Goal: Task Accomplishment & Management: Manage account settings

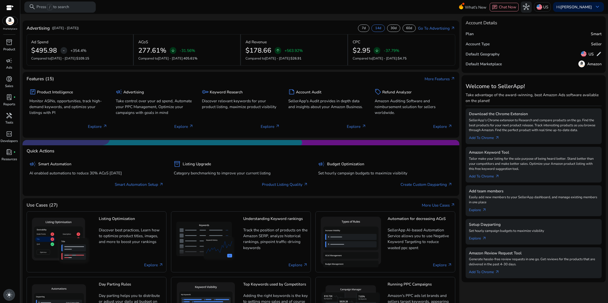
drag, startPoint x: 10, startPoint y: 291, endPoint x: 8, endPoint y: 286, distance: 5.7
click at [10, 292] on span "light_mode" at bounding box center [9, 295] width 7 height 7
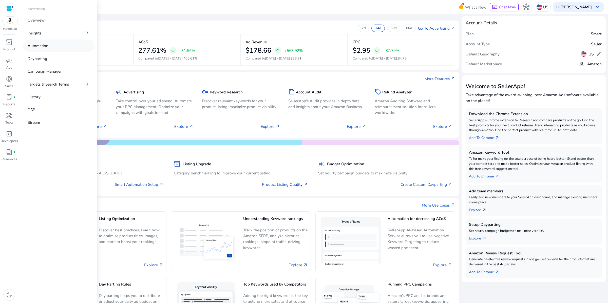
click at [48, 49] on p "Automation" at bounding box center [38, 46] width 21 height 6
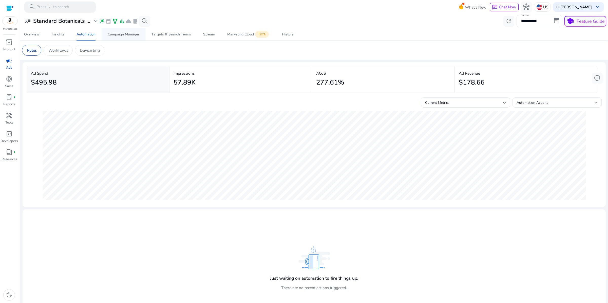
click at [116, 36] on div "Campaign Manager" at bounding box center [124, 35] width 32 height 4
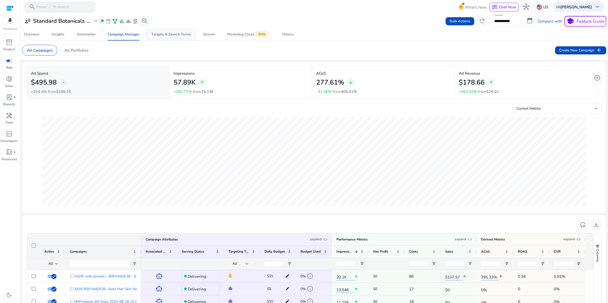
click at [165, 36] on div "Targets & Search Terms" at bounding box center [170, 35] width 39 height 4
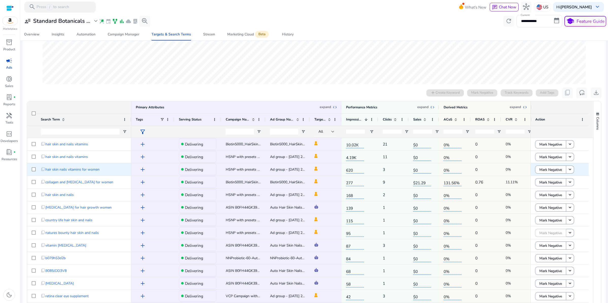
scroll to position [83, 0]
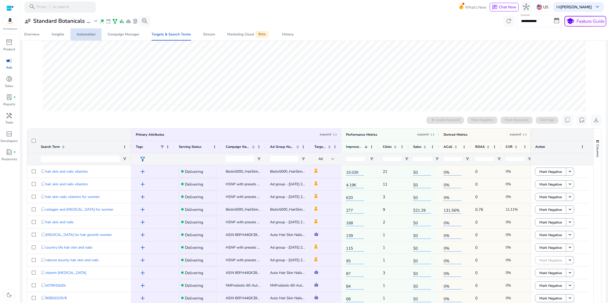
click at [88, 36] on div "Automation" at bounding box center [85, 35] width 19 height 4
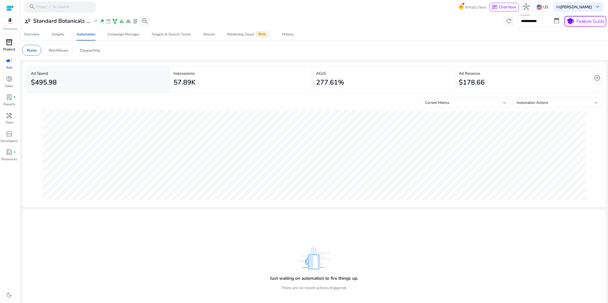
click at [12, 46] on span "inventory_2" at bounding box center [9, 42] width 7 height 7
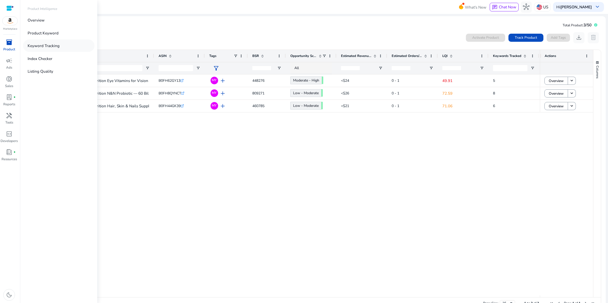
click at [80, 52] on link "Keyword Tracking" at bounding box center [58, 45] width 71 height 12
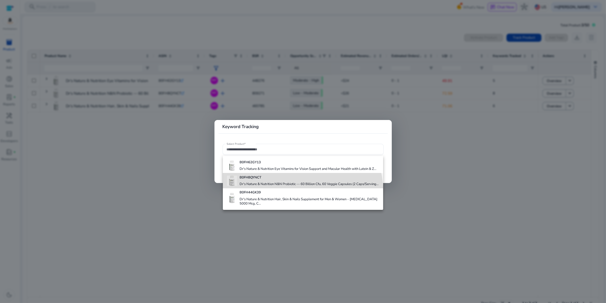
click at [273, 187] on h4 "Dr's Nature & Nutrition N&N Probiotic — 60 Billion Cfu, 60 Veggie Capsules (2 C…" at bounding box center [308, 184] width 139 height 5
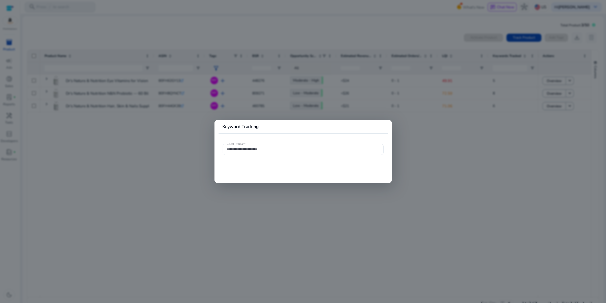
type input "**********"
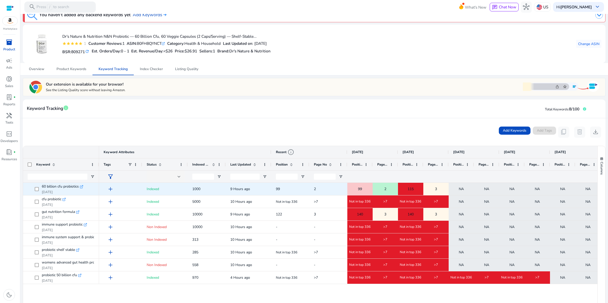
scroll to position [84, 0]
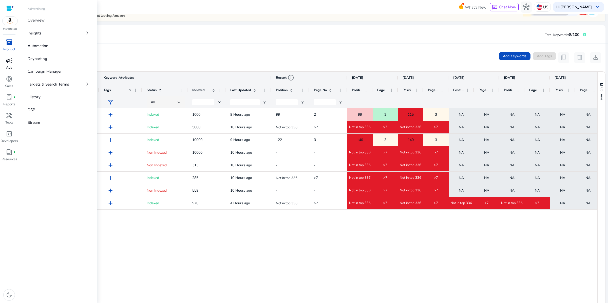
click at [7, 64] on span "campaign" at bounding box center [9, 60] width 7 height 7
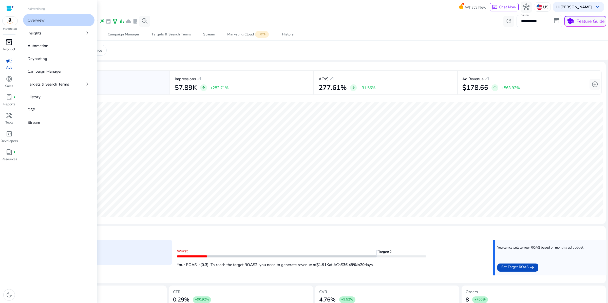
click at [12, 46] on span "inventory_2" at bounding box center [9, 42] width 7 height 7
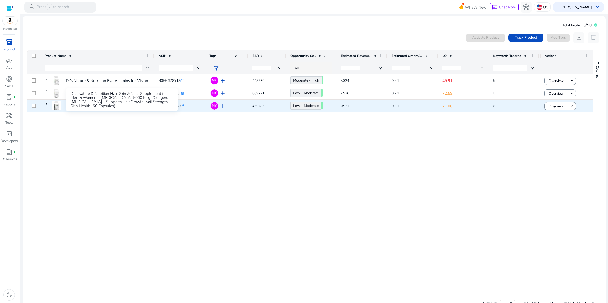
click at [121, 111] on p "Dr's Nature & Nutrition Hair, Skin & Nails Supplement for Men..." at bounding box center [122, 106] width 112 height 10
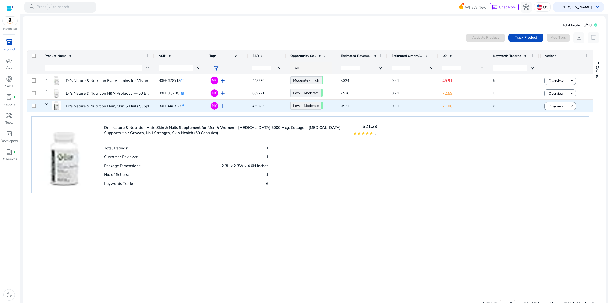
click at [52, 113] on span "Dr's Nature & Nutrition Hair, Skin & Nails Supplement for Men..." at bounding box center [97, 106] width 105 height 14
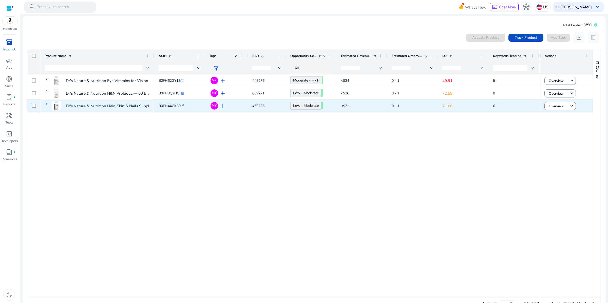
click at [47, 106] on span at bounding box center [47, 104] width 4 height 4
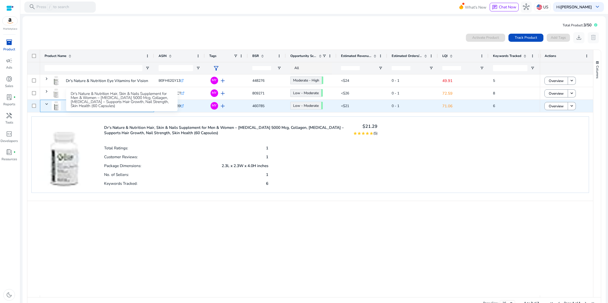
click at [67, 111] on p "Dr's Nature & Nutrition Hair, Skin & Nails Supplement for Men..." at bounding box center [122, 106] width 112 height 10
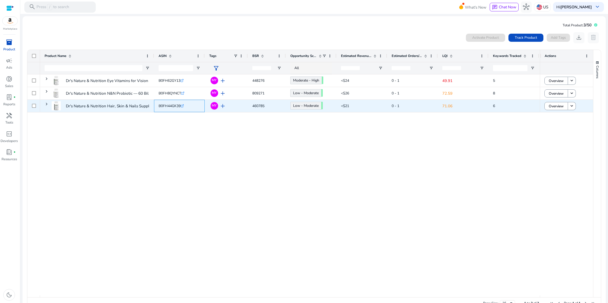
click at [184, 108] on icon ".st0{fill:#2c8af8}" at bounding box center [181, 105] width 3 height 3
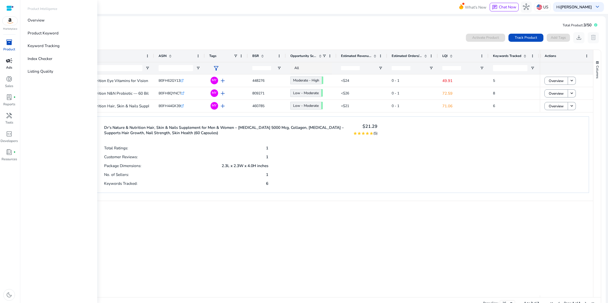
click at [8, 64] on span "campaign" at bounding box center [9, 60] width 7 height 7
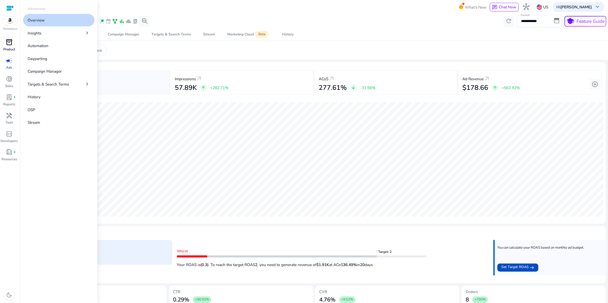
click at [7, 52] on p "Product" at bounding box center [9, 49] width 12 height 5
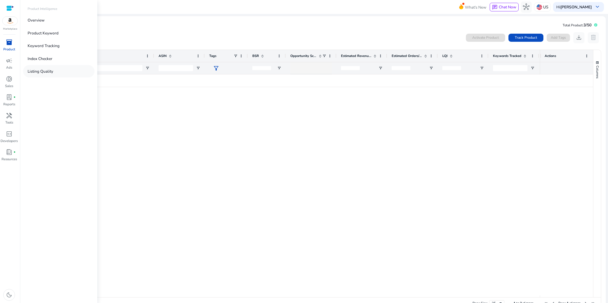
click at [53, 74] on p "Listing Quality" at bounding box center [41, 71] width 26 height 6
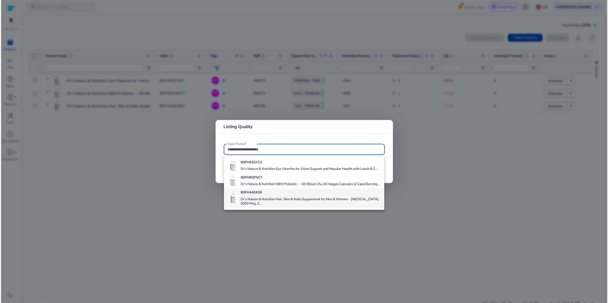
scroll to position [27, 0]
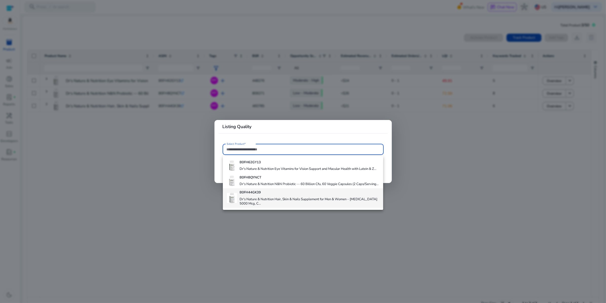
click at [287, 206] on h4 "Dr's Nature & Nutrition Hair, Skin & Nails Supplement for Men & Women – Biotin …" at bounding box center [308, 201] width 139 height 9
type input "**********"
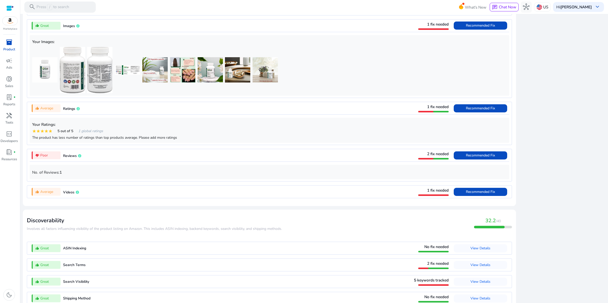
scroll to position [402, 0]
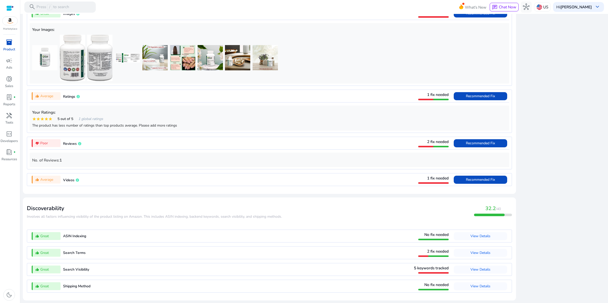
click at [427, 181] on span "1 fix needed" at bounding box center [438, 177] width 22 height 5
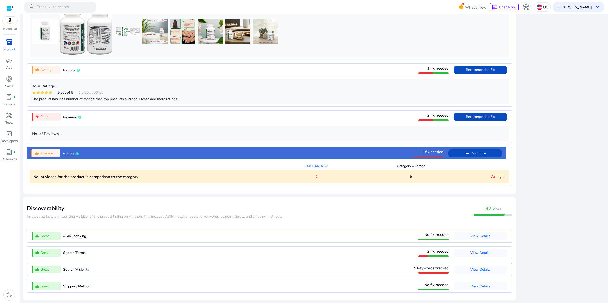
scroll to position [538, 0]
click at [312, 174] on div "1" at bounding box center [316, 176] width 94 height 5
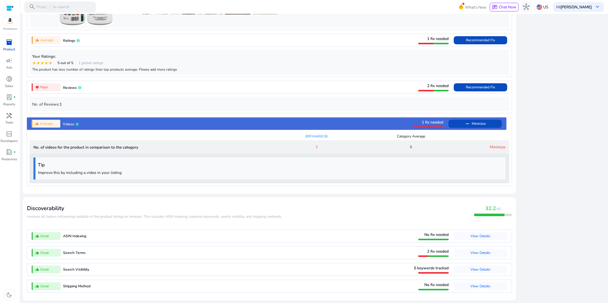
scroll to position [576, 0]
click at [237, 157] on div "Tip Improve this by including a video in your listing" at bounding box center [269, 168] width 472 height 22
click at [580, 141] on div "close Our extension is available for your browser! See the Listing Quality scor…" at bounding box center [562, 27] width 86 height 552
click at [582, 120] on div "close Our extension is available for your browser! See the Listing Quality scor…" at bounding box center [562, 27] width 86 height 552
click at [489, 144] on link "Minimize" at bounding box center [497, 146] width 16 height 5
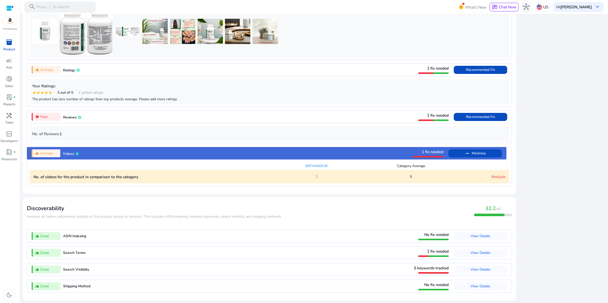
scroll to position [538, 0]
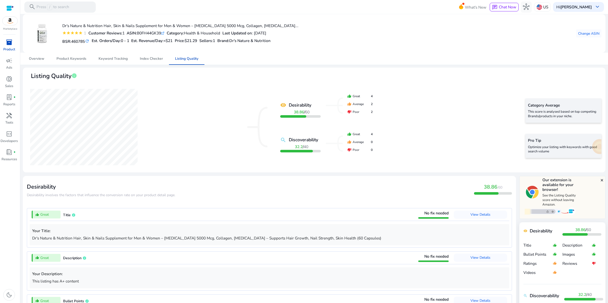
scroll to position [538, 0]
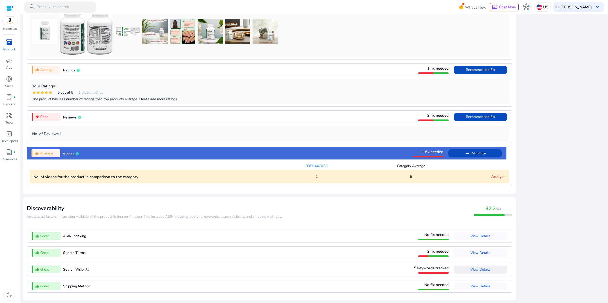
click at [470, 267] on span "View Details" at bounding box center [480, 269] width 20 height 5
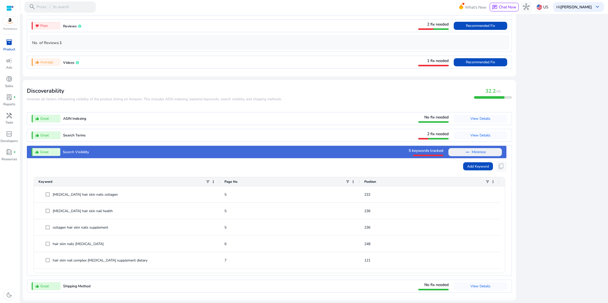
scroll to position [630, 0]
click at [471, 164] on span "Add Keyword" at bounding box center [478, 166] width 22 height 5
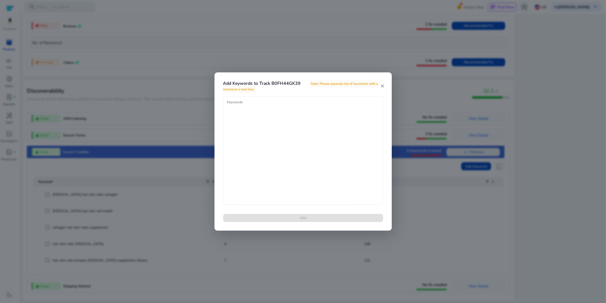
click at [382, 86] on mat-icon "close" at bounding box center [382, 86] width 4 height 5
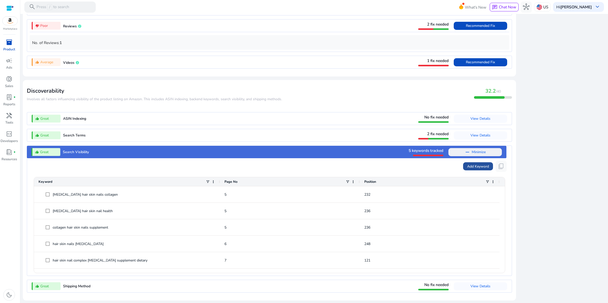
click at [467, 164] on span "Add Keyword" at bounding box center [478, 166] width 22 height 5
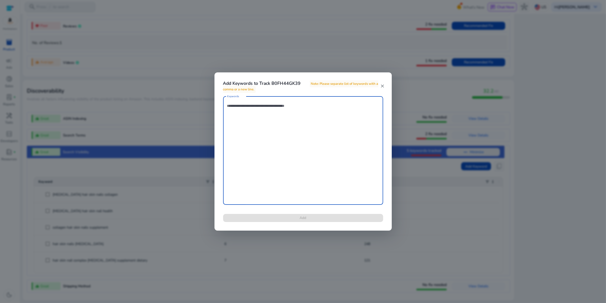
click at [380, 86] on mat-icon "close" at bounding box center [382, 86] width 4 height 5
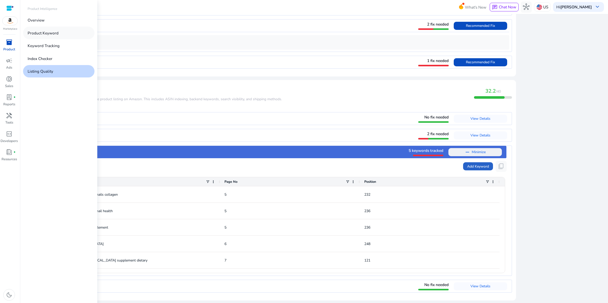
click at [58, 36] on p "Product Keyword" at bounding box center [43, 33] width 31 height 6
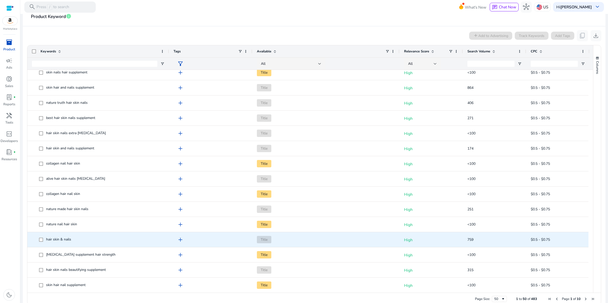
scroll to position [59, 0]
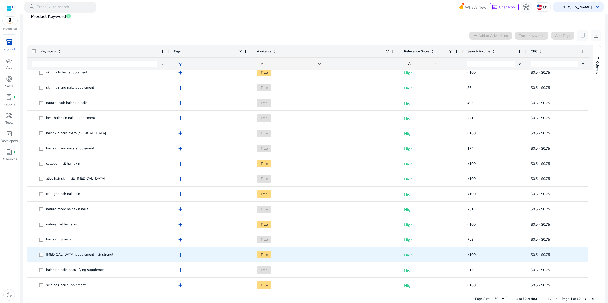
click at [183, 258] on span "add" at bounding box center [180, 255] width 7 height 7
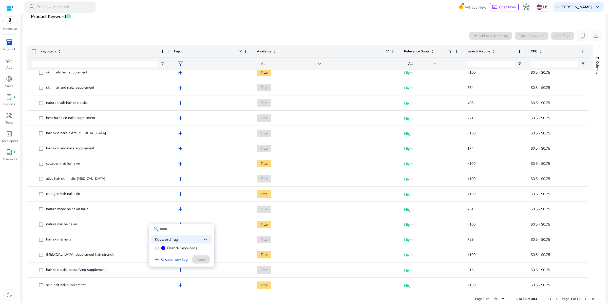
click at [42, 270] on div at bounding box center [304, 151] width 608 height 303
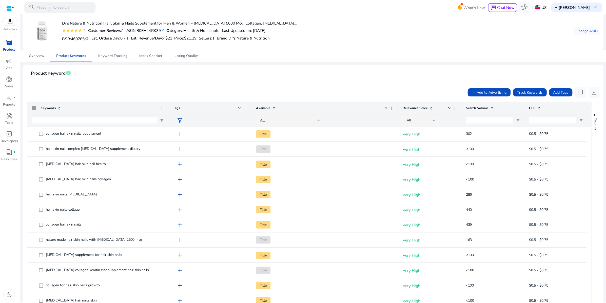
scroll to position [0, 0]
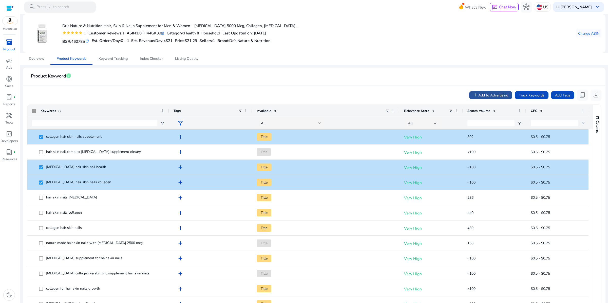
click at [478, 98] on span "Add to Advertising" at bounding box center [493, 95] width 30 height 5
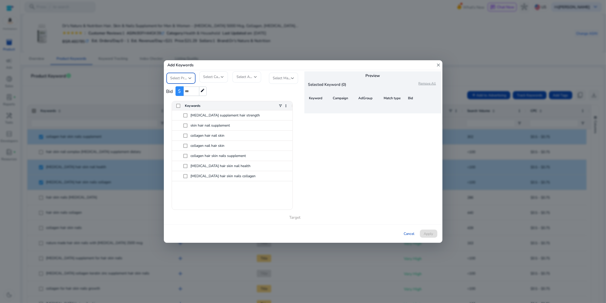
click at [190, 77] on div at bounding box center [189, 78] width 3 height 2
click at [183, 94] on span "Standard Botanicals Incorporation" at bounding box center [185, 91] width 30 height 17
click at [192, 91] on input "number" at bounding box center [191, 92] width 15 height 10
click at [195, 90] on input "number" at bounding box center [191, 92] width 15 height 10
type input "**"
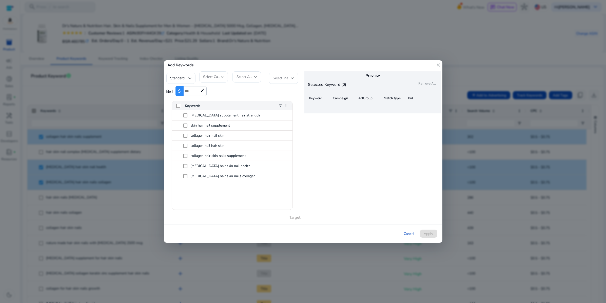
click at [260, 93] on div "Bid $ ** edit" at bounding box center [233, 91] width 134 height 15
click at [190, 92] on input "**" at bounding box center [191, 92] width 15 height 10
click at [254, 91] on div "Bid $ *** edit" at bounding box center [233, 91] width 134 height 15
click at [190, 92] on input "***" at bounding box center [191, 92] width 15 height 10
type input "****"
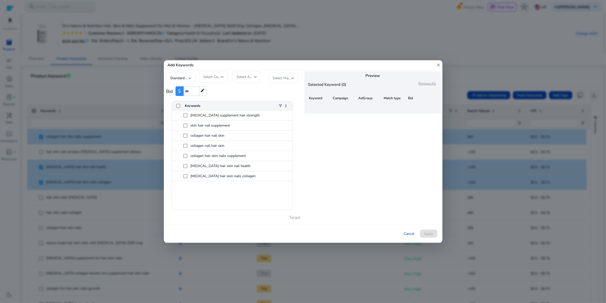
click at [262, 91] on div "Bid $ **** edit" at bounding box center [233, 91] width 134 height 15
click at [219, 74] on span "Select Campaign" at bounding box center [216, 76] width 26 height 5
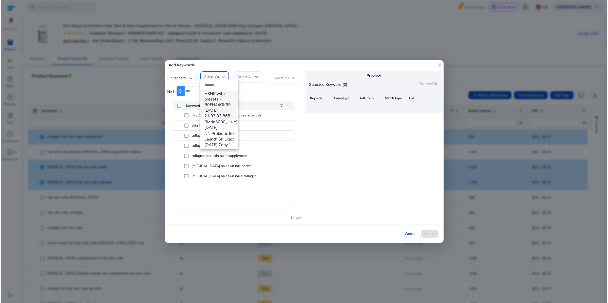
scroll to position [23, 0]
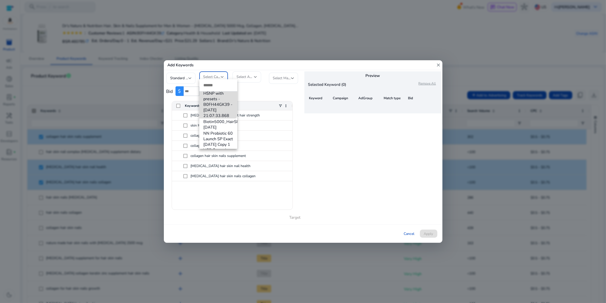
click at [216, 109] on span "HSNP with presets - B0FH44GK39 - 8/26/2025 21:07:33.868" at bounding box center [218, 105] width 30 height 28
click at [257, 73] on div "Select AdGroup" at bounding box center [246, 76] width 29 height 11
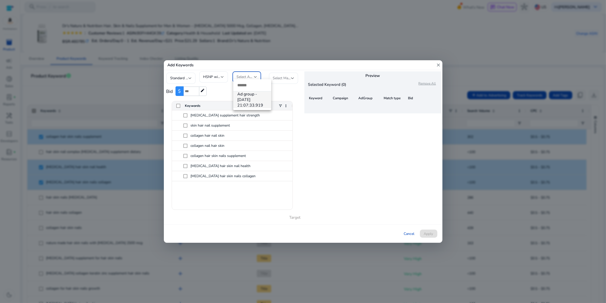
click at [249, 101] on span "Ad group - 8/26/2025 21:07:33.919" at bounding box center [252, 99] width 30 height 17
click at [291, 76] on div at bounding box center [292, 78] width 3 height 6
click at [280, 89] on span "Exact" at bounding box center [288, 89] width 30 height 6
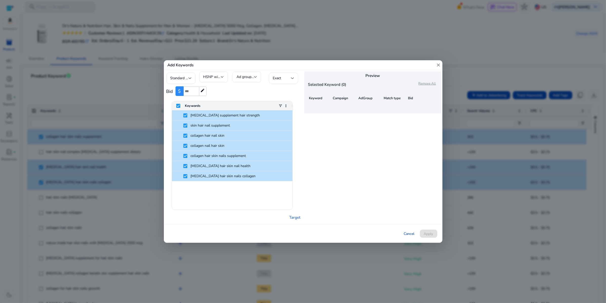
click at [366, 158] on div "Preview Selected Keyword (0) Remove All Keyword Campaign AdGroup Match type Bid" at bounding box center [372, 147] width 139 height 154
click at [431, 238] on div "Cancel Apply" at bounding box center [303, 233] width 278 height 18
click at [389, 191] on div "Preview Selected Keyword (0) Remove All Keyword Campaign AdGroup Match type Bid" at bounding box center [372, 147] width 139 height 154
click at [319, 100] on span "Keyword" at bounding box center [315, 98] width 13 height 5
click at [234, 90] on div "Bid $ **** edit" at bounding box center [233, 91] width 134 height 15
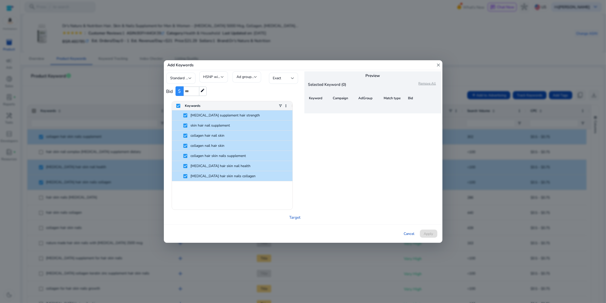
click at [192, 91] on input "****" at bounding box center [191, 92] width 15 height 10
click at [252, 94] on div "Bid $ **** edit" at bounding box center [233, 91] width 134 height 15
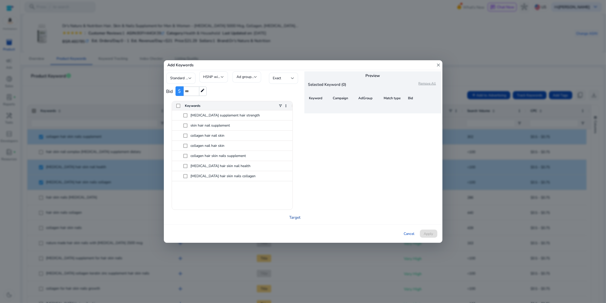
click at [294, 220] on link "Target" at bounding box center [294, 217] width 11 height 6
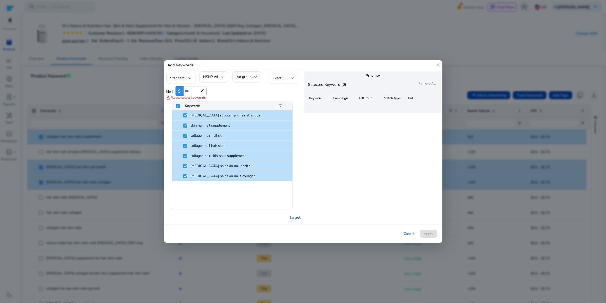
click at [293, 219] on link "Target" at bounding box center [294, 217] width 11 height 6
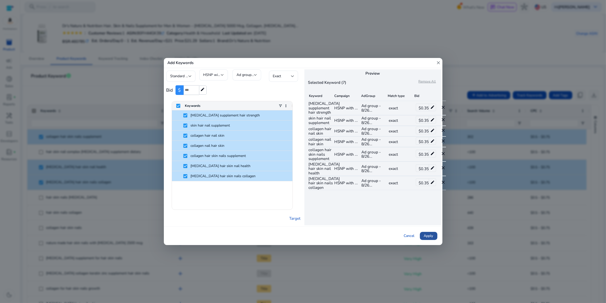
click at [429, 238] on span "Apply" at bounding box center [428, 235] width 9 height 5
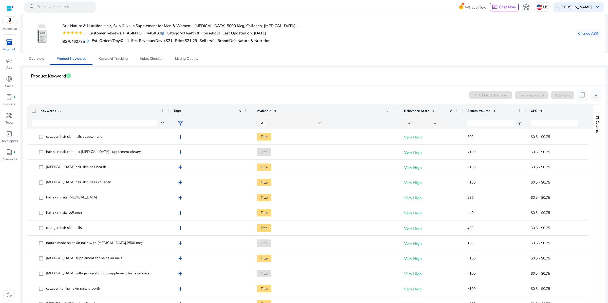
click at [466, 53] on mat-card "Dr's Nature & Nutrition Hair, Skin & Nails Supplement for Men & Women – Biotin …" at bounding box center [314, 33] width 582 height 38
click at [198, 75] on link "Learn More arrow_forward" at bounding box center [185, 77] width 26 height 6
click at [244, 78] on div "Dr's Nature & Nutrition Hair, Skin & Nails Supplement for Men & Women – Biotin …" at bounding box center [314, 192] width 583 height 357
click at [112, 60] on span "Keyword Tracking" at bounding box center [112, 59] width 29 height 4
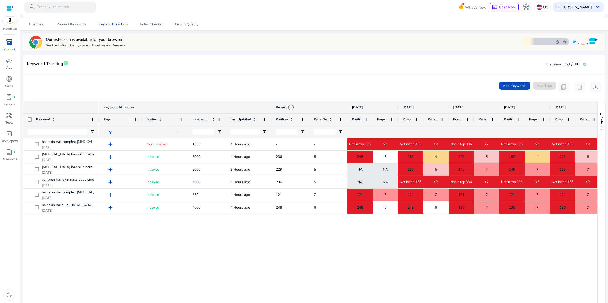
scroll to position [36, 0]
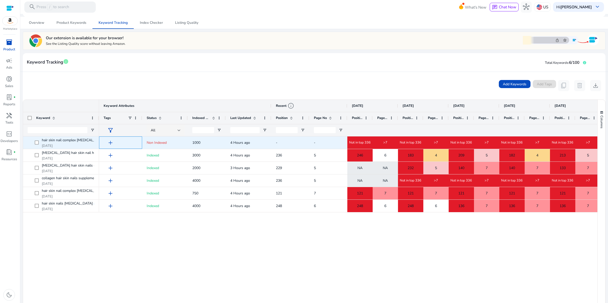
click at [111, 146] on span "add" at bounding box center [110, 142] width 7 height 7
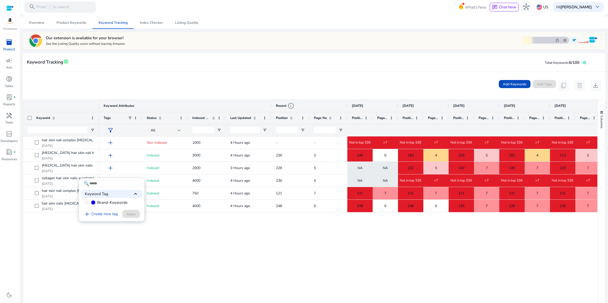
click at [106, 198] on div "Keyword Tag keyboard_arrow_up" at bounding box center [111, 194] width 61 height 8
click at [106, 198] on div "Keyword Tag keyboard_arrow_down" at bounding box center [111, 194] width 61 height 8
click at [92, 207] on label "Brand-Keywords" at bounding box center [111, 202] width 61 height 8
click at [86, 207] on label "Brand-Keywords" at bounding box center [111, 202] width 61 height 8
click at [188, 272] on div at bounding box center [304, 151] width 608 height 303
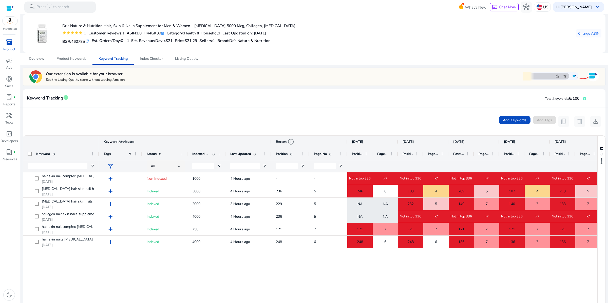
scroll to position [36, 0]
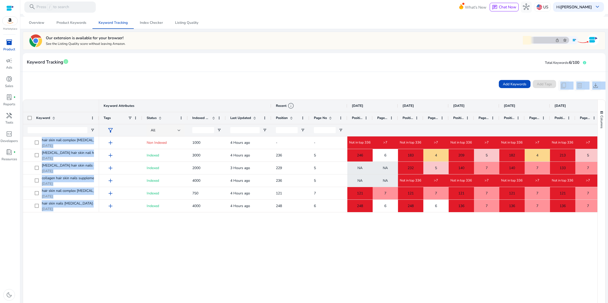
drag, startPoint x: 593, startPoint y: 261, endPoint x: 122, endPoint y: 113, distance: 494.5
click at [121, 114] on mat-card "Keyword Tracking info Total Keywords: 6/100 Add Keywords Add Tags content_copy …" at bounding box center [314, 208] width 582 height 311
click at [123, 91] on div "Add Keywords Add Tags content_copy delete download" at bounding box center [313, 85] width 573 height 11
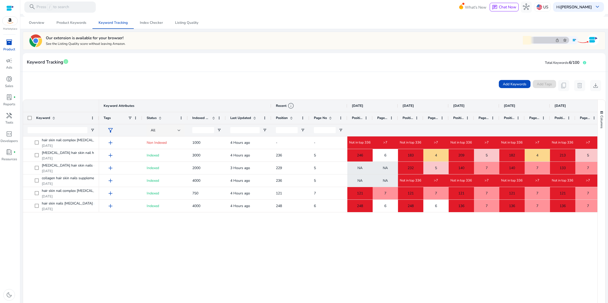
click at [286, 72] on mat-card-header "Keyword Tracking info Total Keywords: 6/100" at bounding box center [314, 65] width 582 height 14
click at [252, 274] on div "add Non Indexed 1000 4 Hours ago - - Not in top 336 >7 Not in top 336 >7 Not in…" at bounding box center [348, 241] width 498 height 211
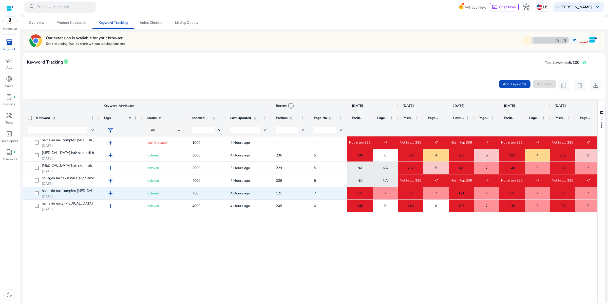
click at [114, 197] on span "add" at bounding box center [110, 193] width 7 height 7
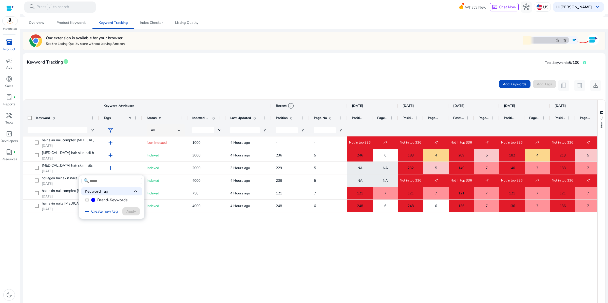
click at [136, 188] on span "keyboard_arrow_up" at bounding box center [135, 191] width 6 height 6
click at [197, 104] on div at bounding box center [304, 151] width 608 height 303
click at [572, 46] on img at bounding box center [560, 39] width 76 height 13
click at [587, 46] on img at bounding box center [560, 39] width 76 height 13
click at [561, 46] on img at bounding box center [560, 39] width 76 height 13
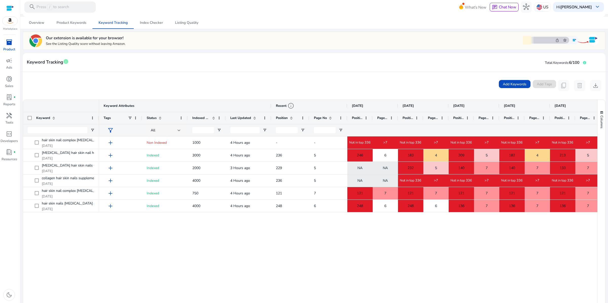
click at [554, 46] on img at bounding box center [560, 39] width 76 height 13
click at [472, 48] on div "Our extension is available for your browser! See the Listing Quality score with…" at bounding box center [313, 40] width 570 height 15
click at [522, 6] on span "hub" at bounding box center [525, 7] width 7 height 7
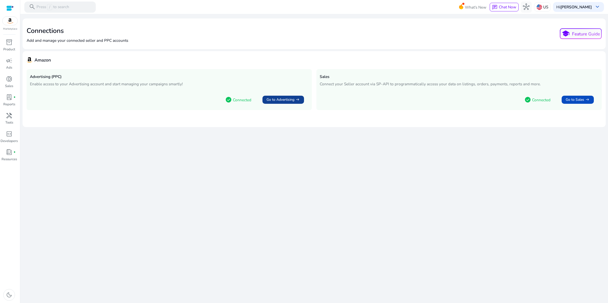
click at [272, 103] on span "Go to Advertising" at bounding box center [280, 100] width 28 height 6
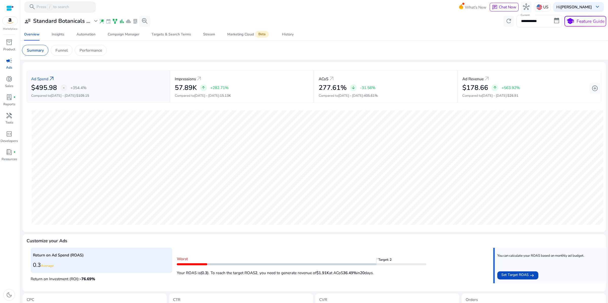
click at [167, 86] on app-ppc-overview-summary "Ad Spend arrow_outward $495.98 - +354.4% Compared to Aug 14 - Aug 27 : $109.15 …" at bounding box center [314, 147] width 575 height 162
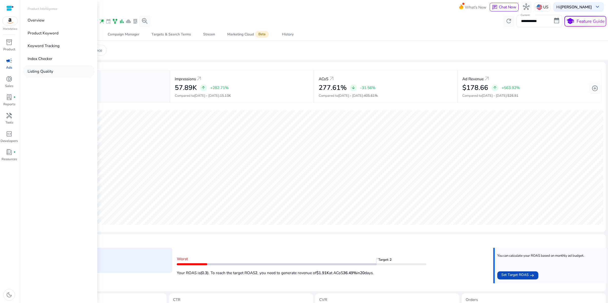
click at [49, 74] on p "Listing Quality" at bounding box center [41, 71] width 26 height 6
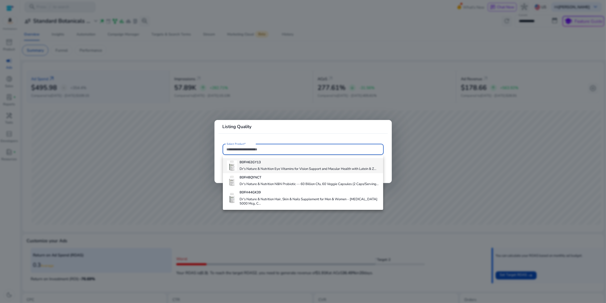
click at [278, 171] on h4 "Dr's Nature & Nutrition Eye Vitamins for Vision Support and Macular Health with…" at bounding box center [307, 169] width 137 height 5
type input "**********"
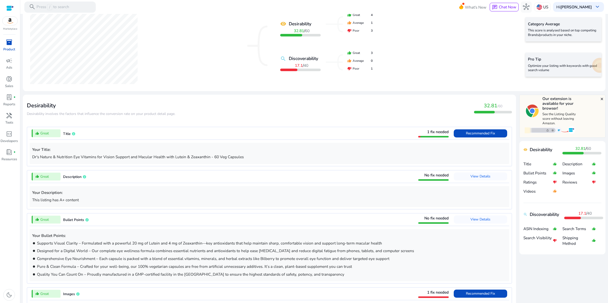
scroll to position [85, 0]
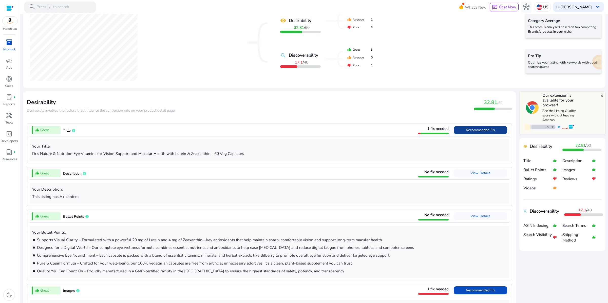
click at [466, 132] on span "Recommended Fix" at bounding box center [480, 130] width 29 height 5
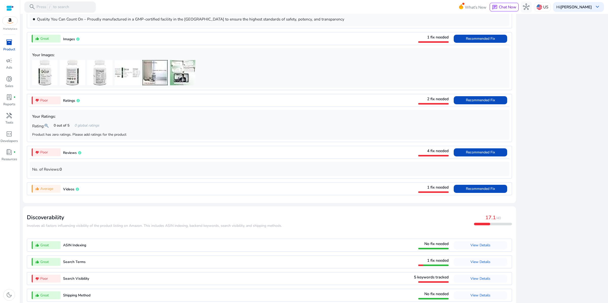
scroll to position [587, 0]
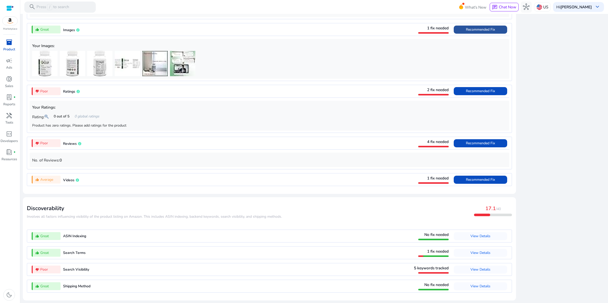
click at [466, 32] on span "Recommended Fix" at bounding box center [480, 29] width 29 height 5
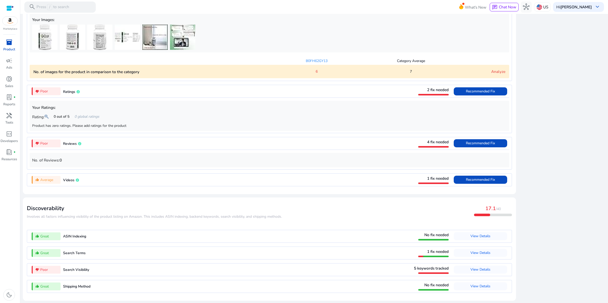
scroll to position [480, 0]
click at [466, 182] on span "Recommended Fix" at bounding box center [480, 179] width 29 height 5
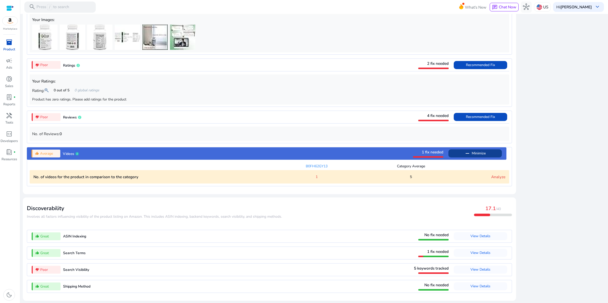
scroll to position [542, 0]
click at [470, 266] on span "View Details" at bounding box center [480, 270] width 20 height 8
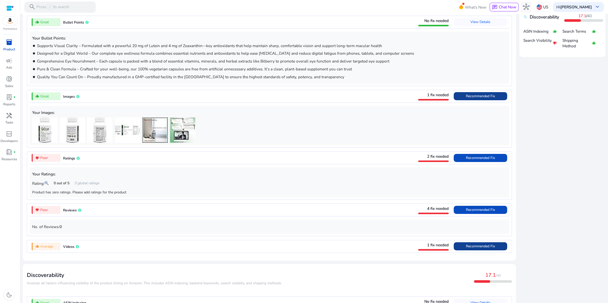
scroll to position [0, 0]
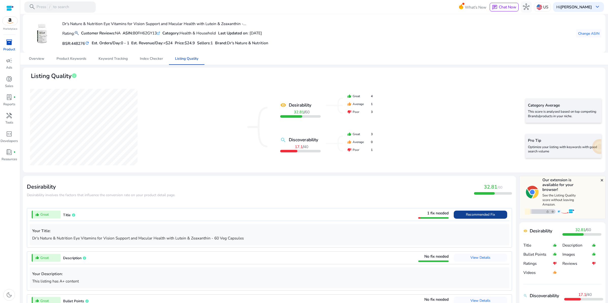
click at [89, 46] on mat-icon "refresh" at bounding box center [87, 43] width 5 height 5
click at [116, 60] on span "Keyword Tracking" at bounding box center [112, 59] width 29 height 4
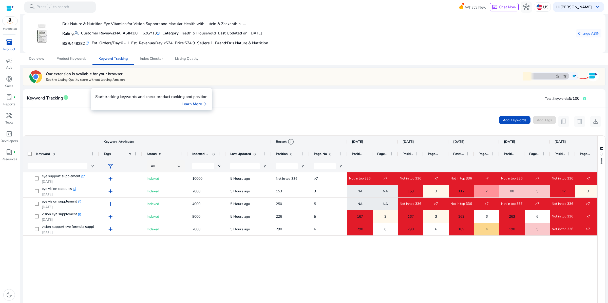
click at [69, 100] on span "info" at bounding box center [66, 98] width 6 height 6
click at [44, 42] on img at bounding box center [41, 33] width 19 height 19
click at [268, 26] on h4 "Dr's Nature & Nutrition Eye Vitamins for Vision Support and Macular Health with…" at bounding box center [165, 24] width 206 height 5
click at [386, 53] on mat-card "Dr's Nature & Nutrition Eye Vitamins for Vision Support and Macular Health with…" at bounding box center [314, 33] width 582 height 38
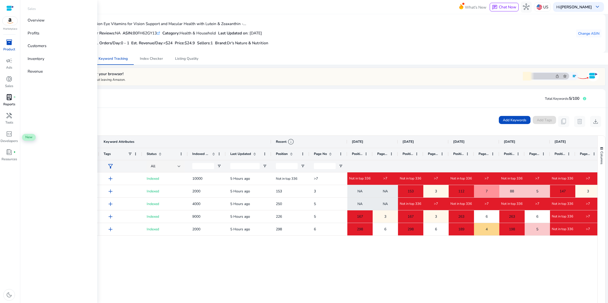
click at [11, 100] on span "lab_profile" at bounding box center [9, 97] width 7 height 7
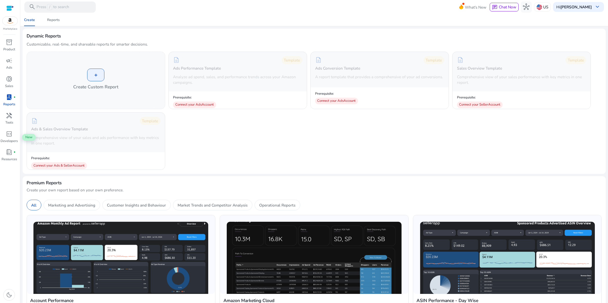
click at [11, 100] on span "lab_profile" at bounding box center [9, 97] width 7 height 7
click at [218, 72] on div "Ads Performance Template" at bounding box center [197, 68] width 48 height 8
click at [283, 64] on div "Template" at bounding box center [291, 60] width 21 height 8
click at [178, 63] on span "description" at bounding box center [176, 60] width 7 height 7
click at [95, 208] on p "Marketing and Advertising" at bounding box center [71, 205] width 47 height 6
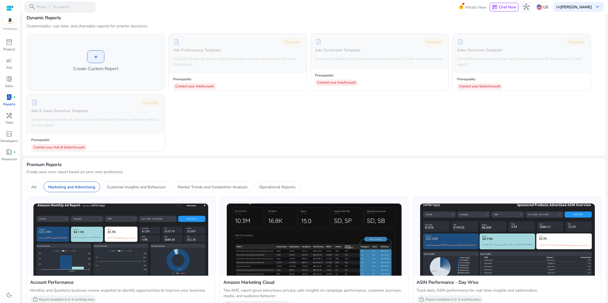
scroll to position [97, 0]
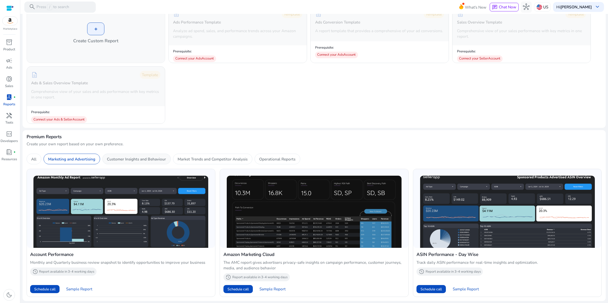
click at [166, 156] on p "Customer Insights and Behaviour" at bounding box center [136, 159] width 59 height 6
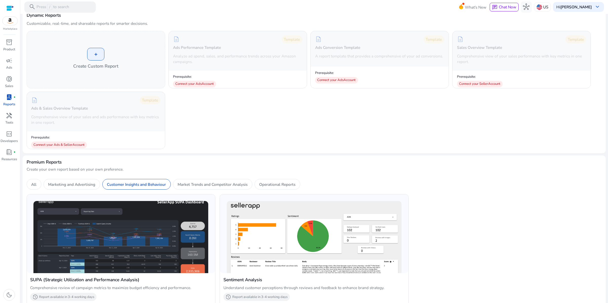
scroll to position [0, 0]
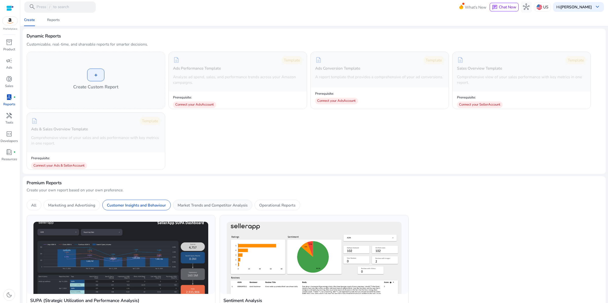
click at [247, 208] on p "Market Trends and Competitor Analysis" at bounding box center [212, 205] width 70 height 6
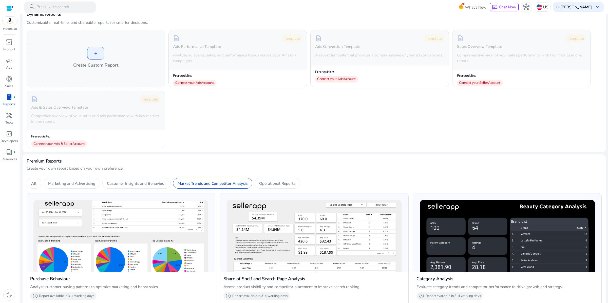
scroll to position [98, 0]
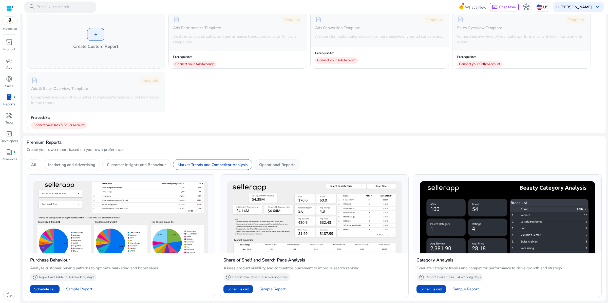
click at [295, 162] on p "Operational Reports" at bounding box center [277, 165] width 36 height 6
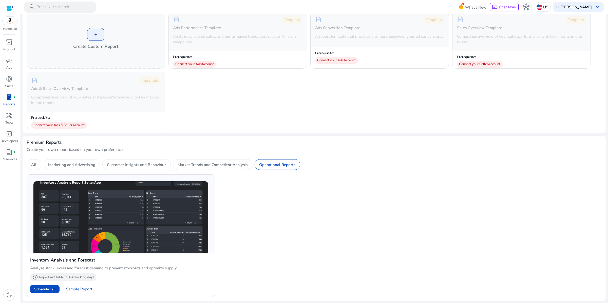
click at [323, 186] on div "Inventory Analysis and Forecast Analyze stock levels and forecast demand to pre…" at bounding box center [314, 233] width 575 height 127
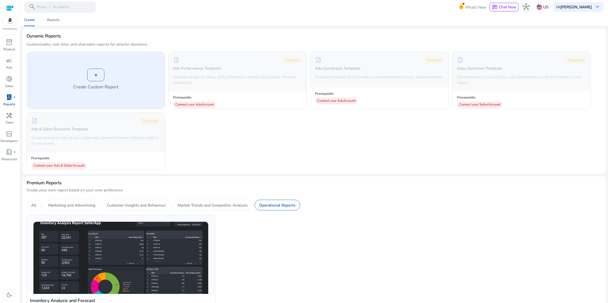
click at [97, 81] on div "+" at bounding box center [95, 75] width 17 height 13
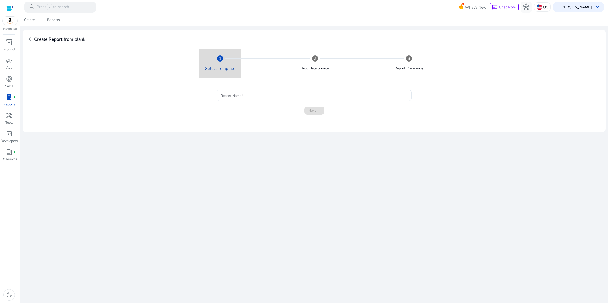
click at [219, 62] on span "1" at bounding box center [220, 58] width 3 height 7
click at [31, 42] on span "chevron_left" at bounding box center [30, 39] width 7 height 7
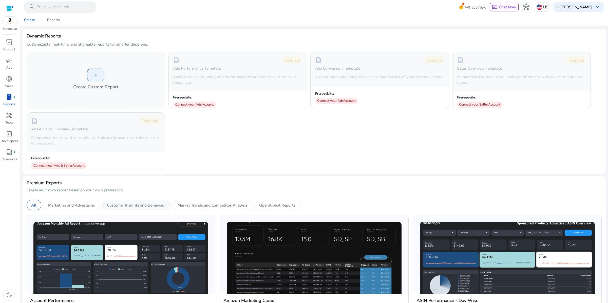
click at [166, 208] on p "Customer Insights and Behaviour" at bounding box center [136, 205] width 59 height 6
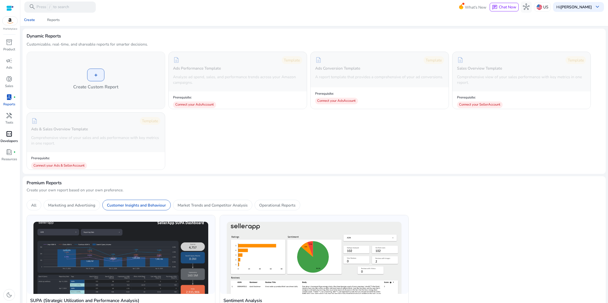
click at [7, 137] on span "code_blocks" at bounding box center [9, 134] width 7 height 7
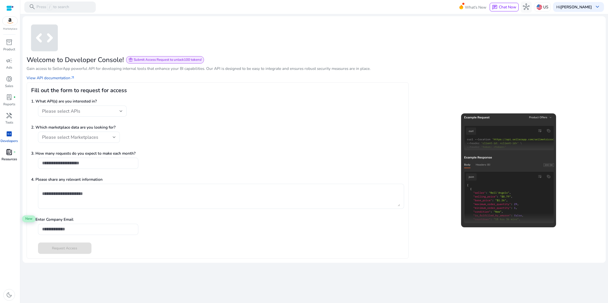
click at [10, 155] on span "book_4" at bounding box center [9, 152] width 7 height 7
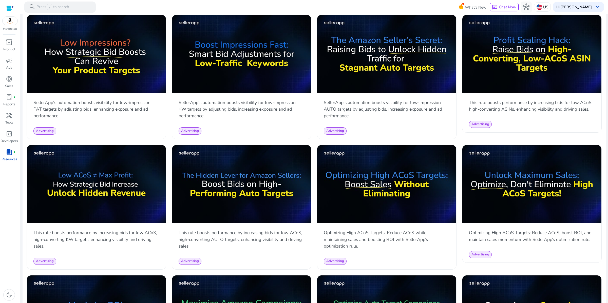
scroll to position [261, 0]
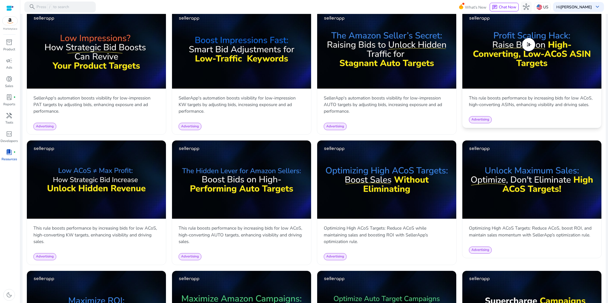
click at [533, 53] on span "play_circle" at bounding box center [528, 45] width 16 height 16
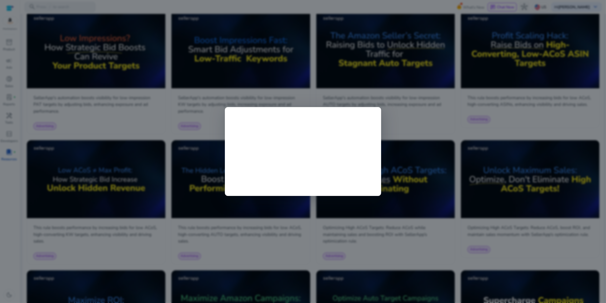
click at [247, 214] on div at bounding box center [303, 151] width 606 height 303
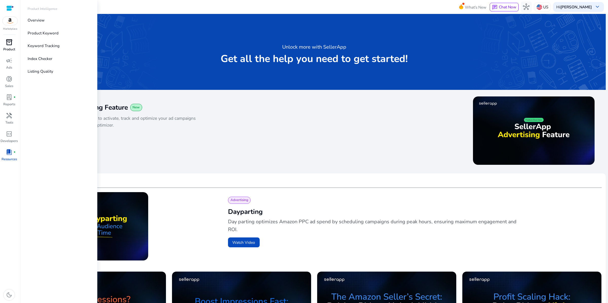
click at [11, 46] on span "inventory_2" at bounding box center [9, 42] width 7 height 7
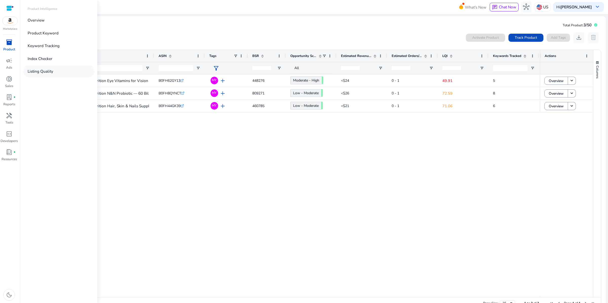
click at [53, 74] on p "Listing Quality" at bounding box center [41, 71] width 26 height 6
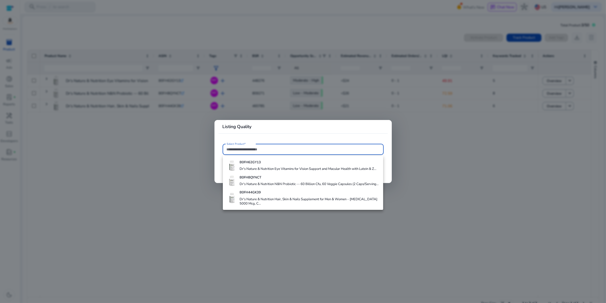
click at [161, 156] on div at bounding box center [303, 151] width 606 height 303
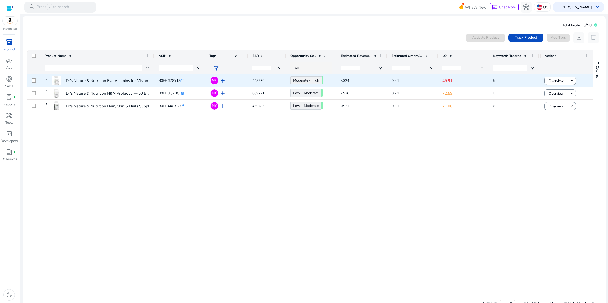
click at [184, 82] on icon ".st0{fill:#2c8af8}" at bounding box center [181, 80] width 3 height 3
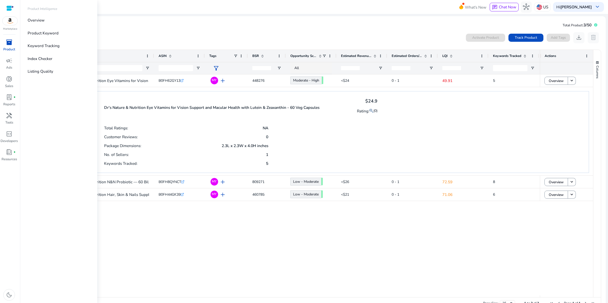
click at [8, 46] on span "inventory_2" at bounding box center [9, 42] width 7 height 7
click at [50, 74] on p "Listing Quality" at bounding box center [41, 71] width 26 height 6
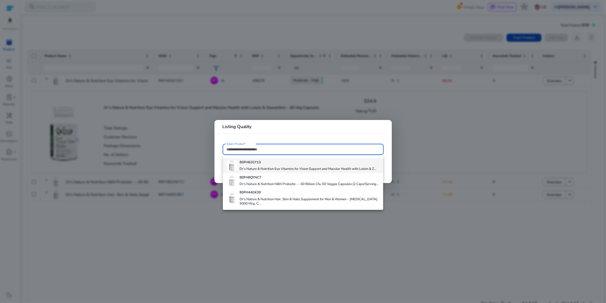
click at [292, 171] on h4 "Dr's Nature & Nutrition Eye Vitamins for Vision Support and Macular Health with…" at bounding box center [307, 169] width 137 height 5
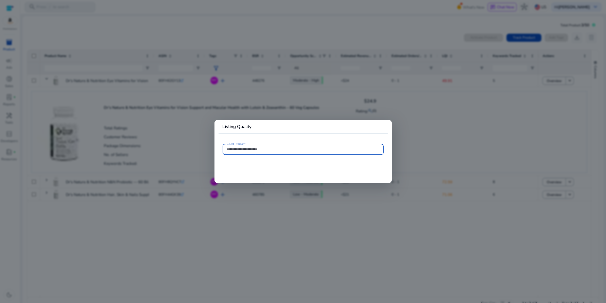
type input "**********"
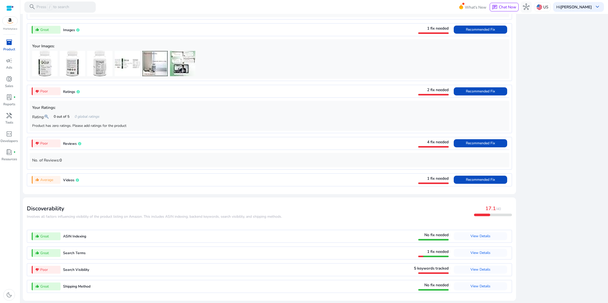
scroll to position [429, 0]
click at [453, 36] on span at bounding box center [479, 30] width 53 height 12
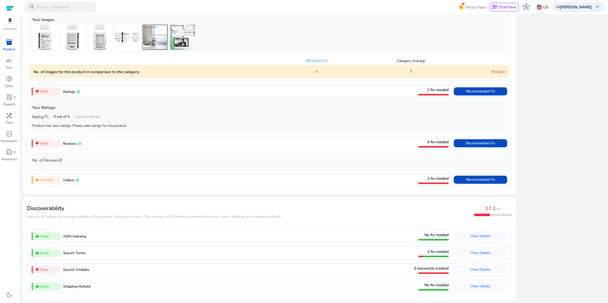
scroll to position [480, 0]
